Goal: Task Accomplishment & Management: Manage account settings

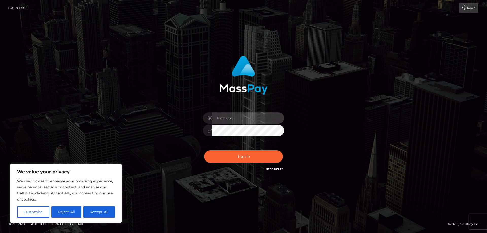
click at [248, 114] on input "text" at bounding box center [248, 117] width 72 height 11
type input "kaysh.throne"
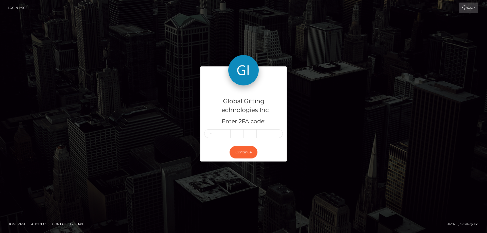
type input "1"
type input "0"
type input "2"
type input "8"
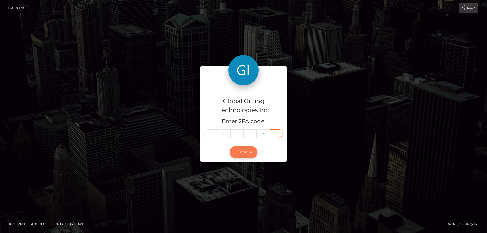
type input "4"
click at [250, 155] on button "Continue" at bounding box center [244, 152] width 28 height 12
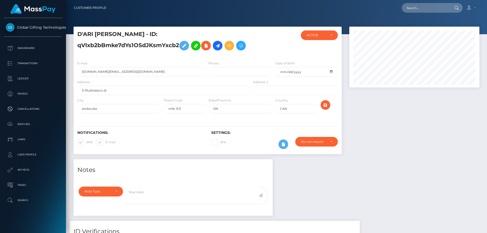
scroll to position [61, 130]
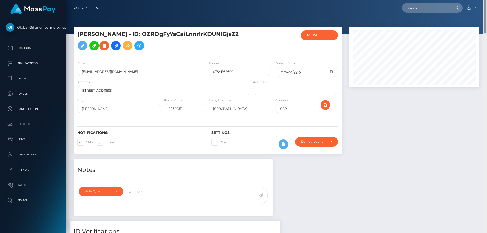
drag, startPoint x: 486, startPoint y: 51, endPoint x: 475, endPoint y: -31, distance: 82.0
click at [475, 0] on html "Global Gifting Technologies Inc Dashboard Transactions Ledger Payees Cancellati…" at bounding box center [243, 116] width 487 height 233
